Goal: Navigation & Orientation: Find specific page/section

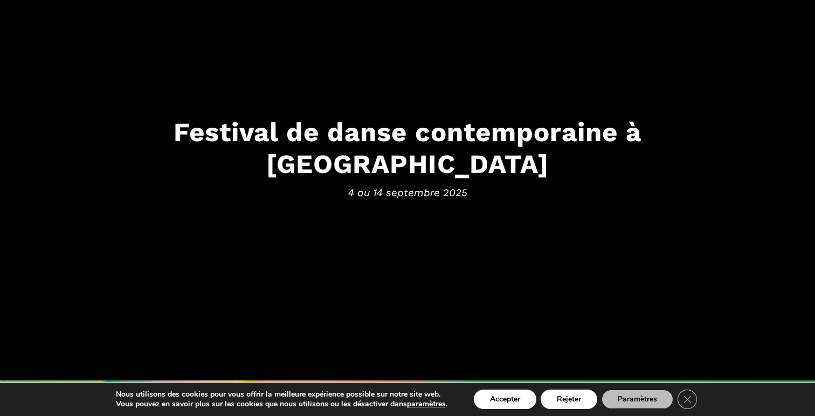
scroll to position [92, 0]
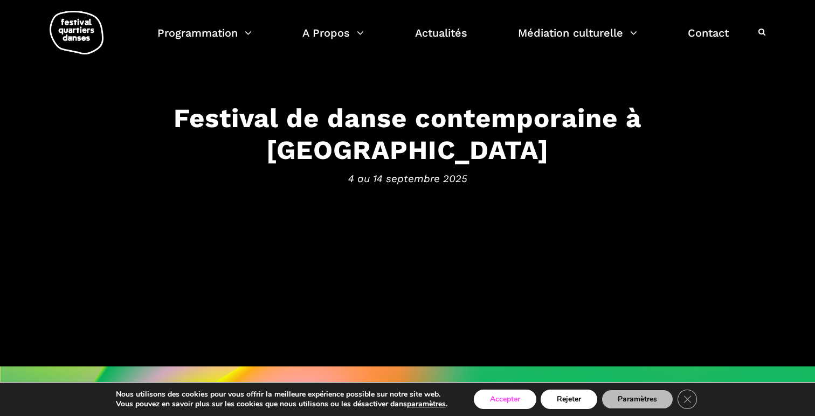
click at [507, 400] on button "Accepter" at bounding box center [505, 399] width 63 height 19
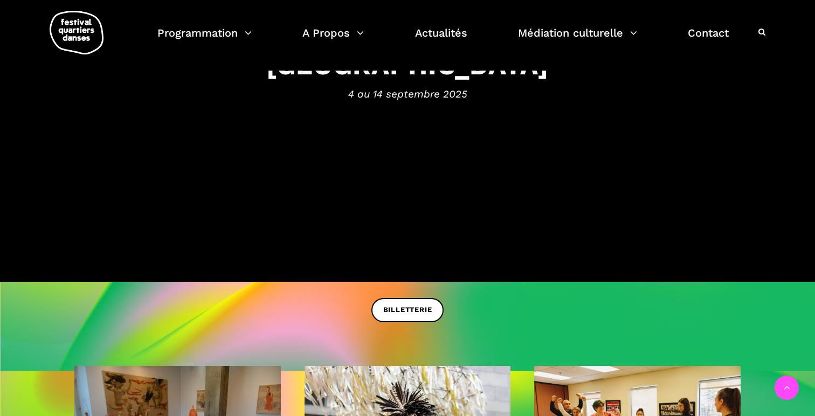
scroll to position [251, 0]
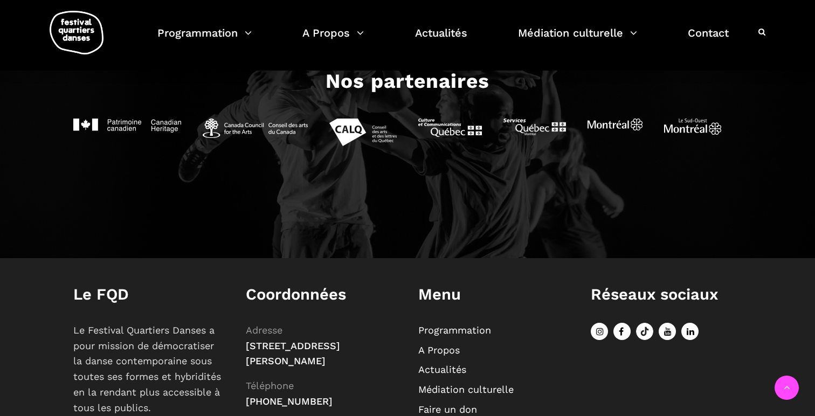
scroll to position [1239, 0]
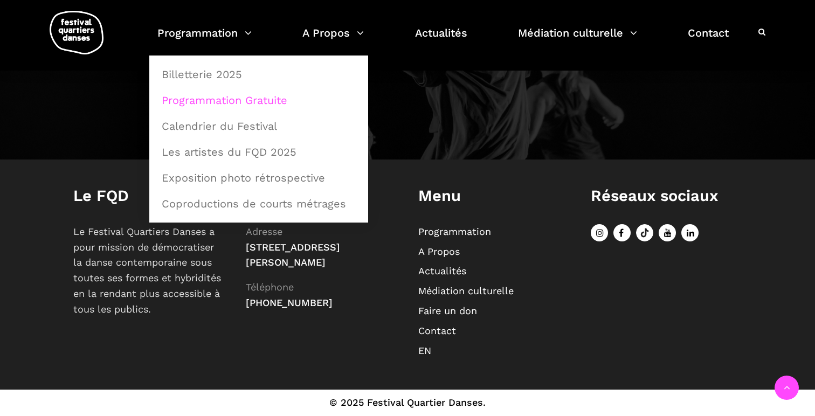
click at [250, 97] on link "Programmation Gratuite" at bounding box center [258, 100] width 207 height 25
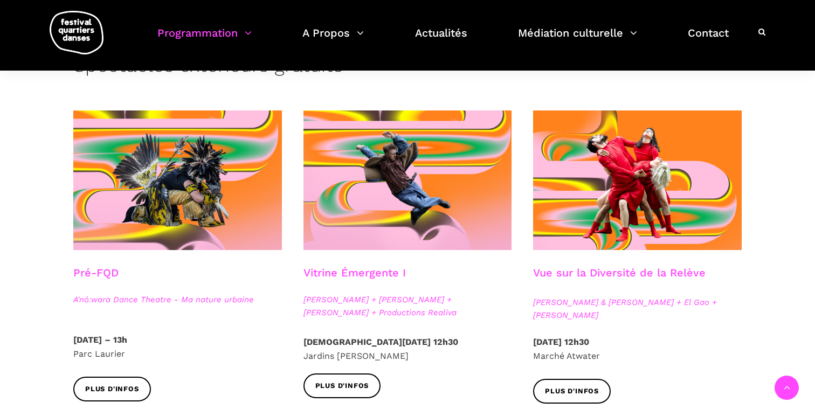
scroll to position [205, 0]
